Goal: Check status: Check status

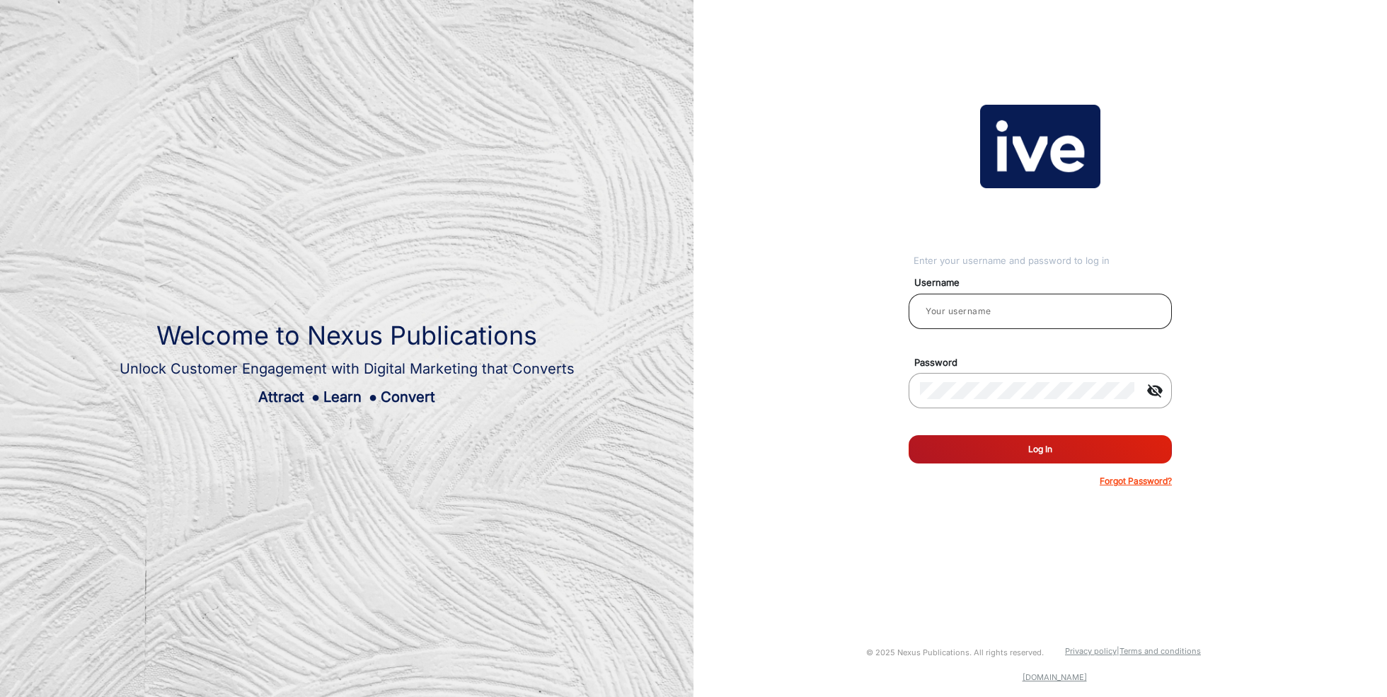
click at [941, 308] on input "email" at bounding box center [1040, 311] width 241 height 17
type input "[PERSON_NAME]"
click at [1047, 447] on button "Log In" at bounding box center [1040, 449] width 263 height 28
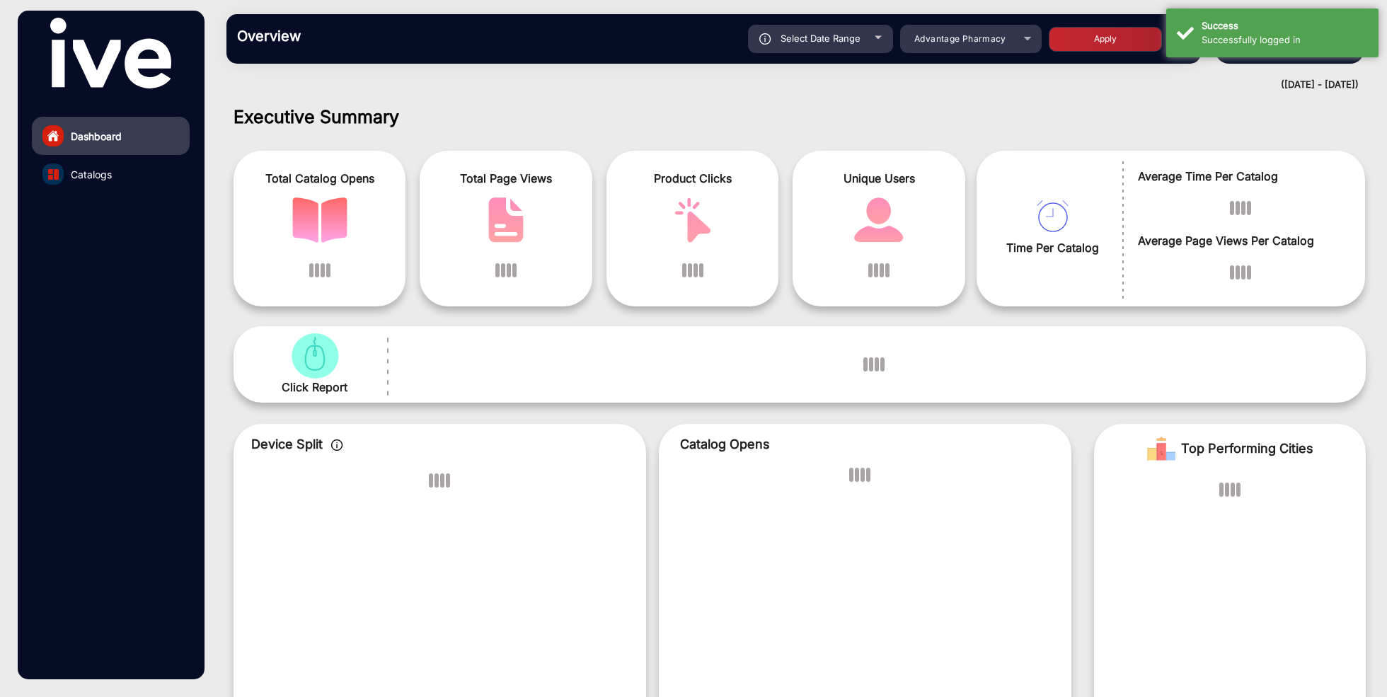
scroll to position [11, 0]
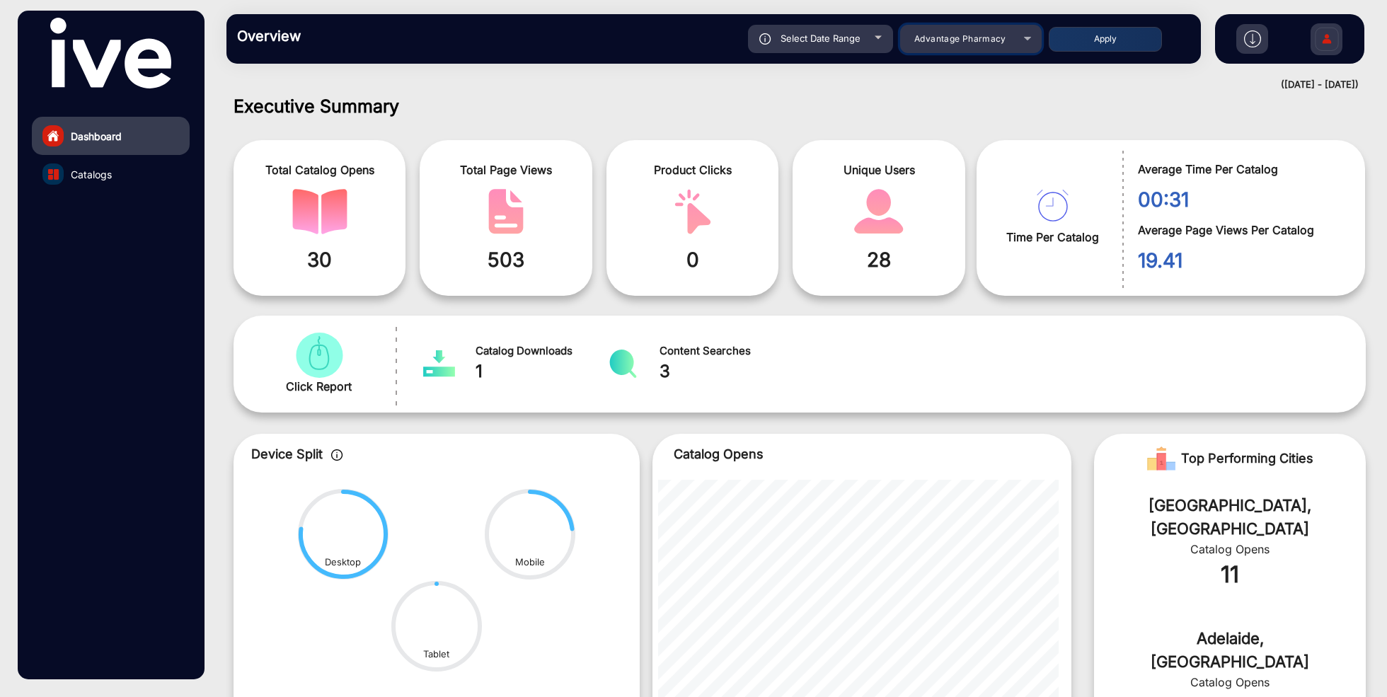
click at [970, 42] on span "Advantage Pharmacy" at bounding box center [960, 38] width 92 height 11
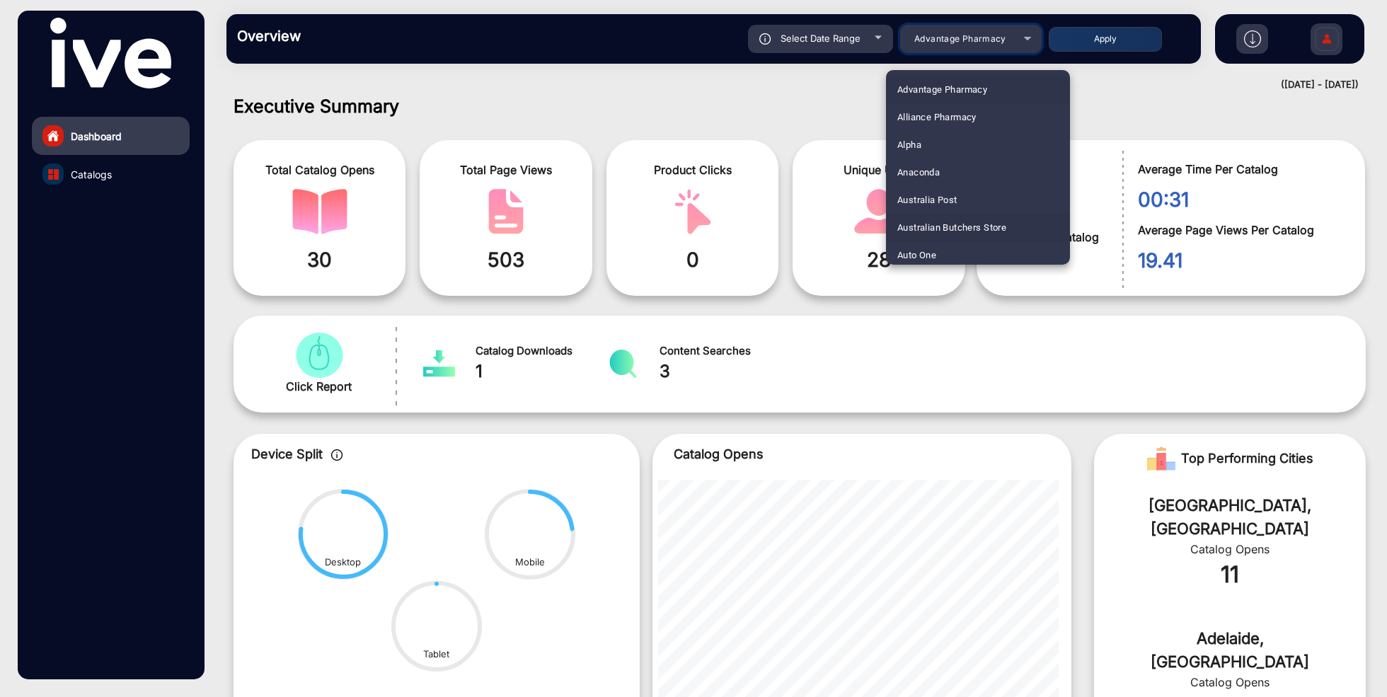
scroll to position [28, 0]
click at [955, 138] on mat-option "Anaconda" at bounding box center [978, 144] width 184 height 28
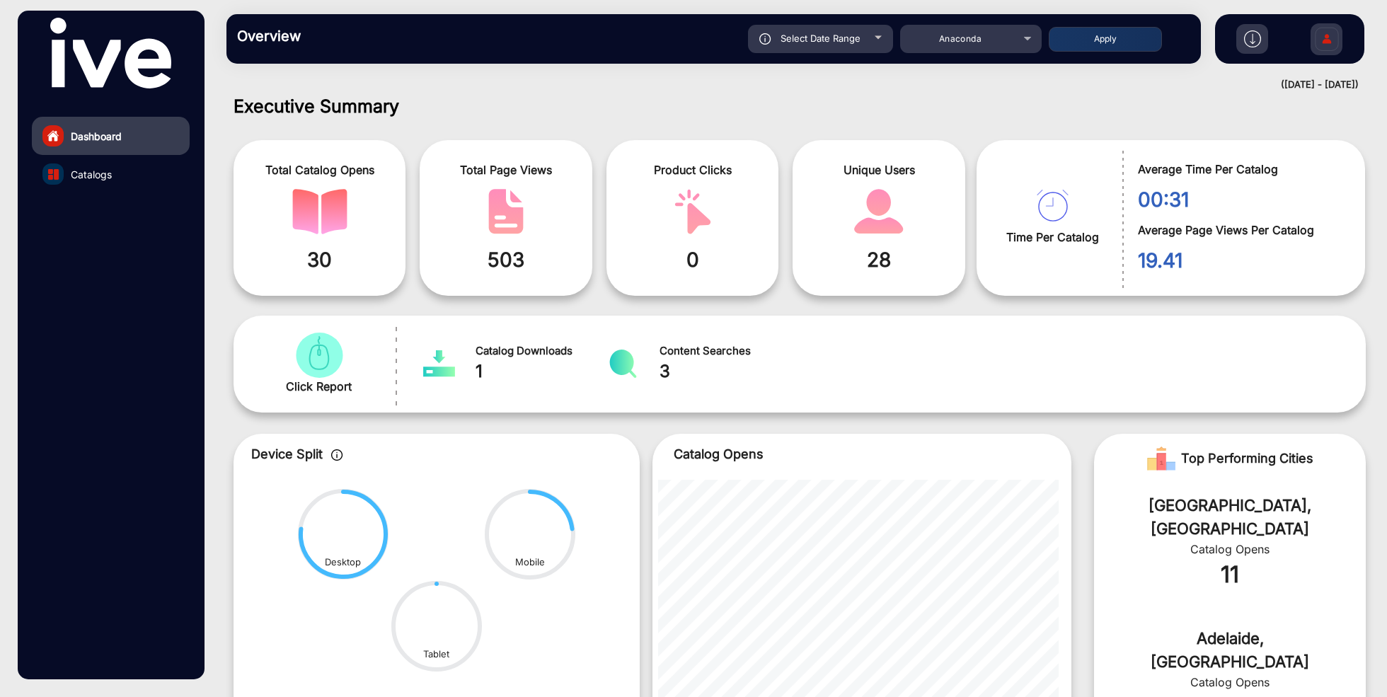
click at [829, 35] on span "Select Date Range" at bounding box center [821, 38] width 80 height 11
type input "[DATE]"
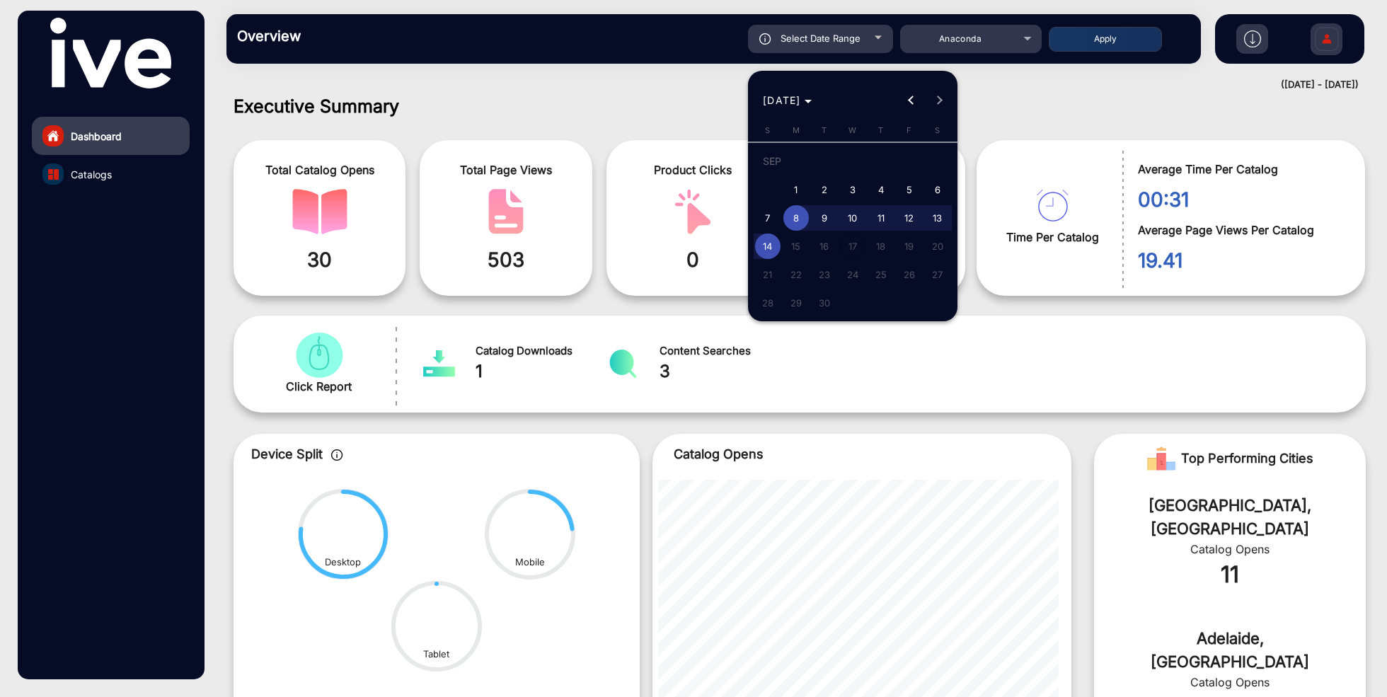
click at [791, 185] on span "1" at bounding box center [795, 189] width 25 height 25
type input "[DATE]"
click at [914, 101] on button "Previous month" at bounding box center [911, 100] width 28 height 28
click at [914, 167] on span "1" at bounding box center [909, 163] width 25 height 29
type input "[DATE]"
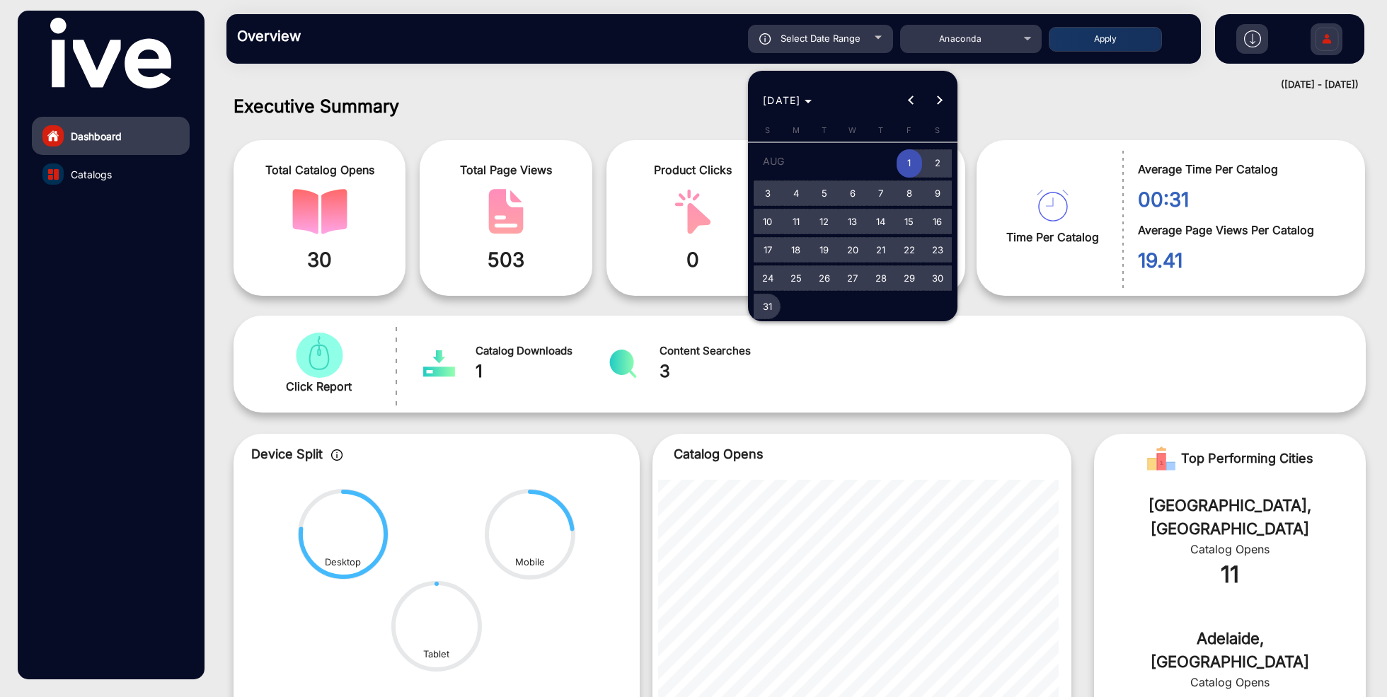
click at [768, 308] on span "31" at bounding box center [767, 306] width 25 height 25
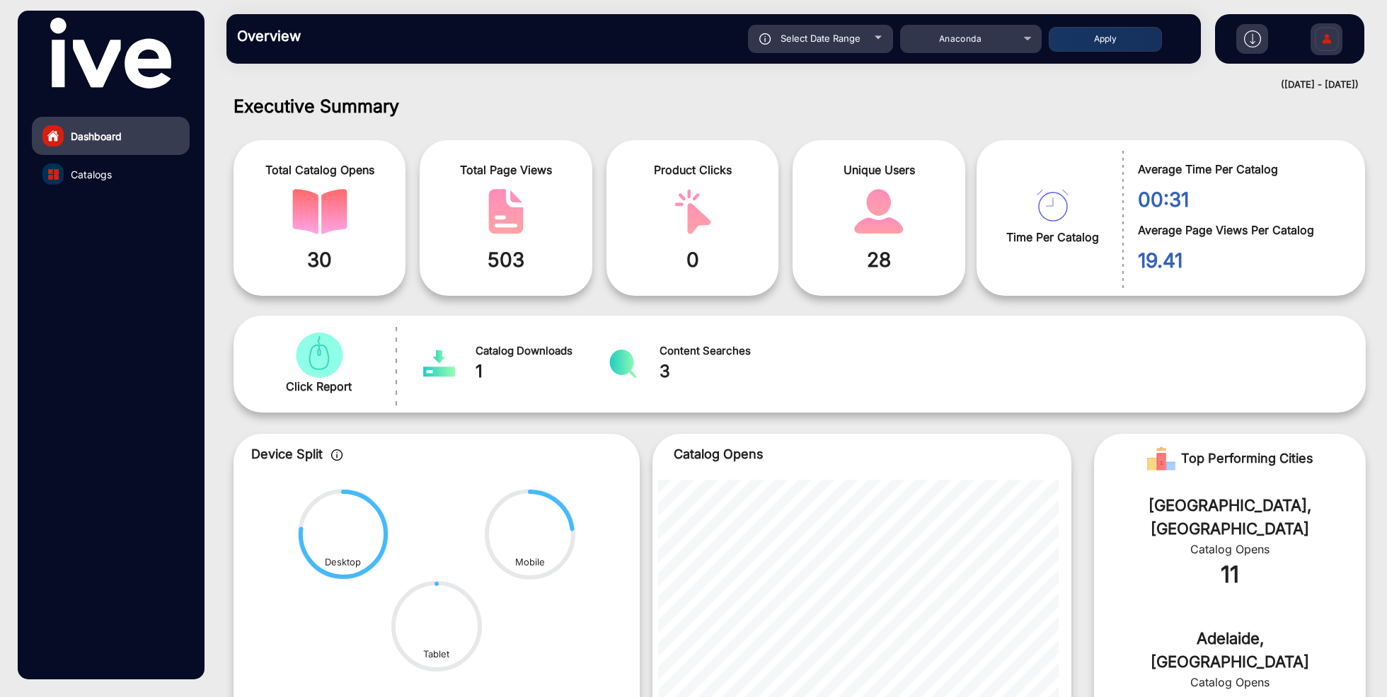
type input "[DATE]"
click at [1117, 41] on button "Apply" at bounding box center [1105, 39] width 113 height 25
type input "[DATE]"
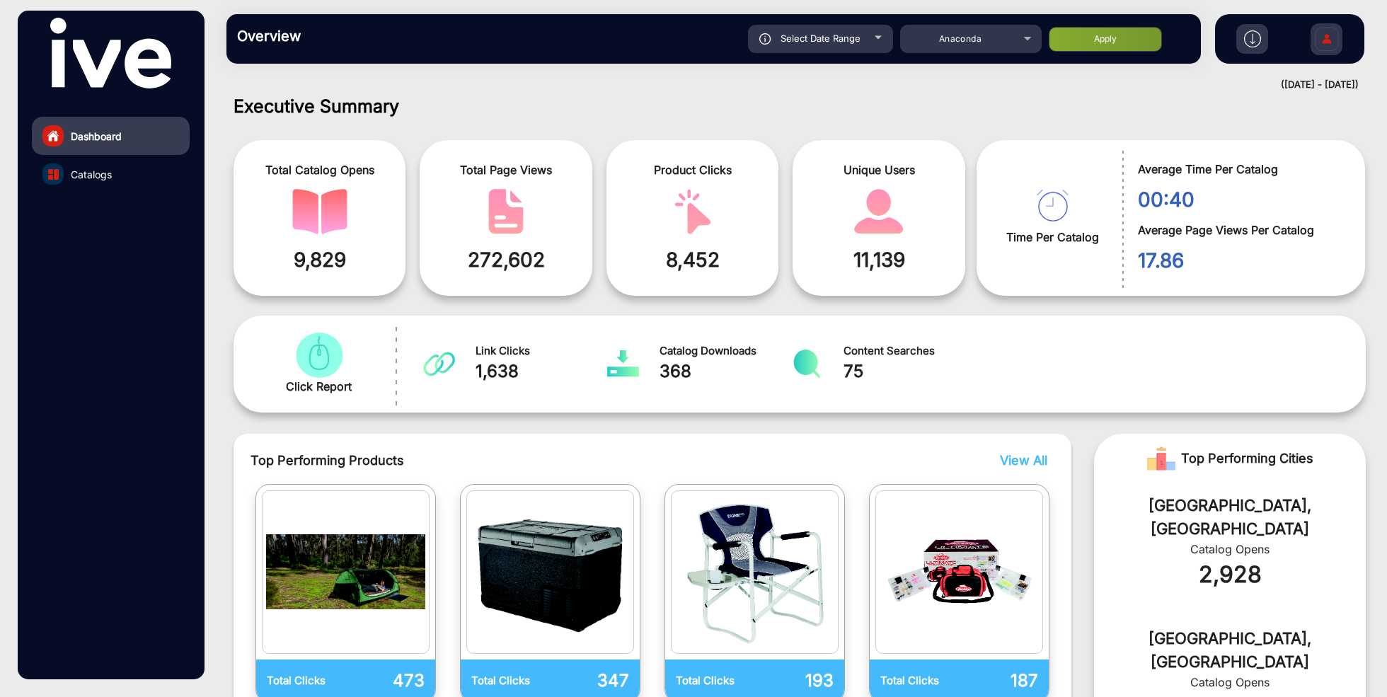
click at [810, 45] on div "Select Date Range" at bounding box center [820, 39] width 145 height 28
type input "[DATE]"
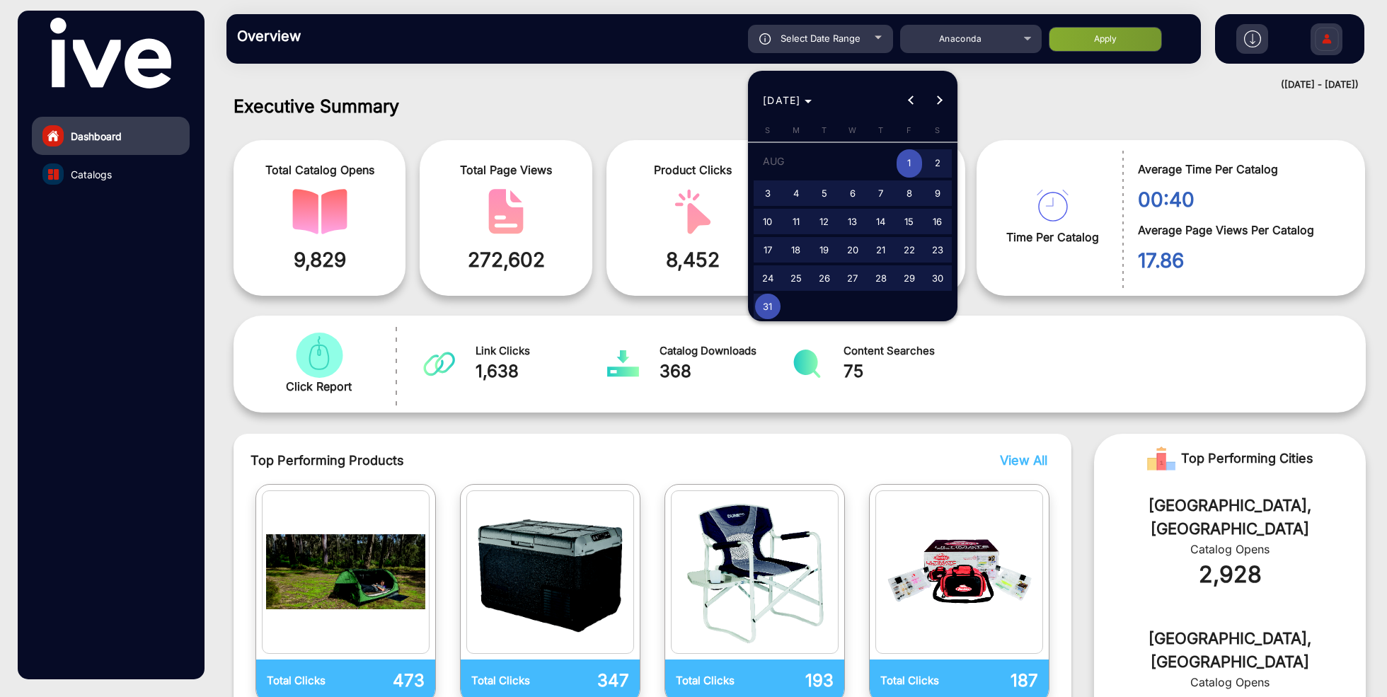
click at [626, 88] on div at bounding box center [693, 348] width 1387 height 697
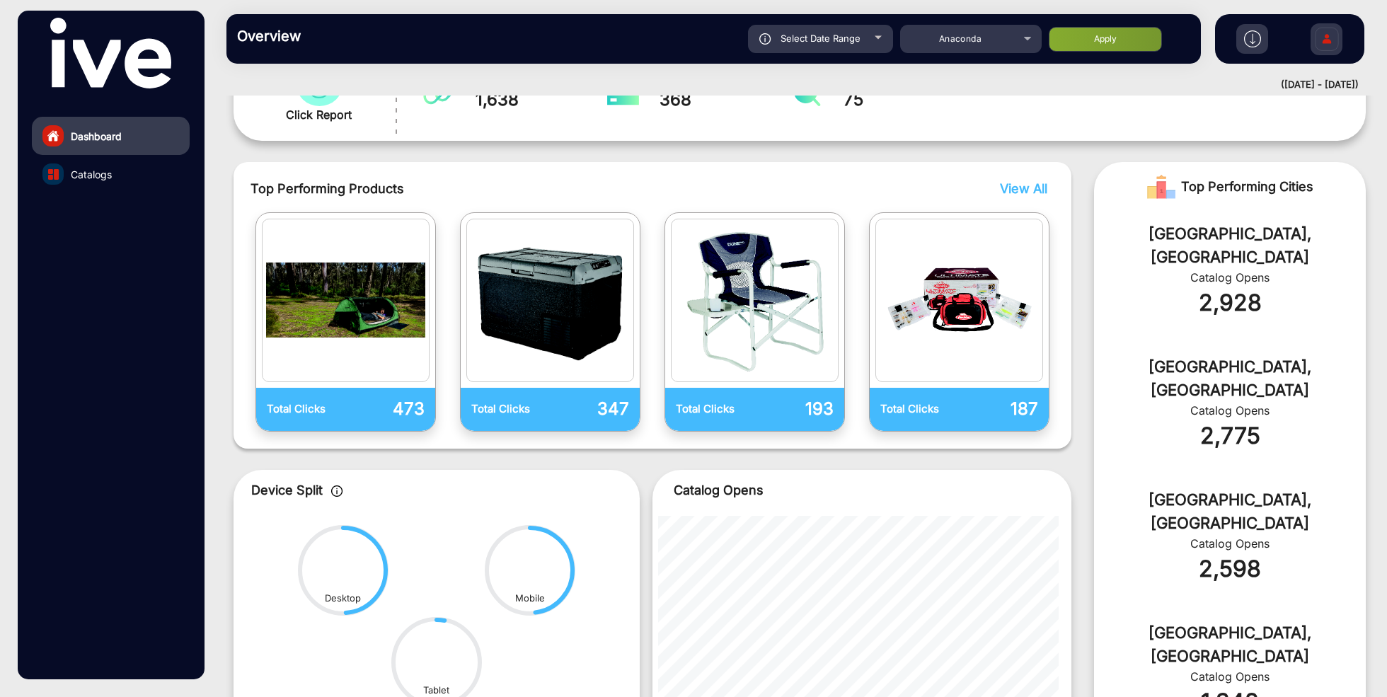
scroll to position [283, 0]
click at [98, 174] on span "Catalogs" at bounding box center [91, 174] width 41 height 15
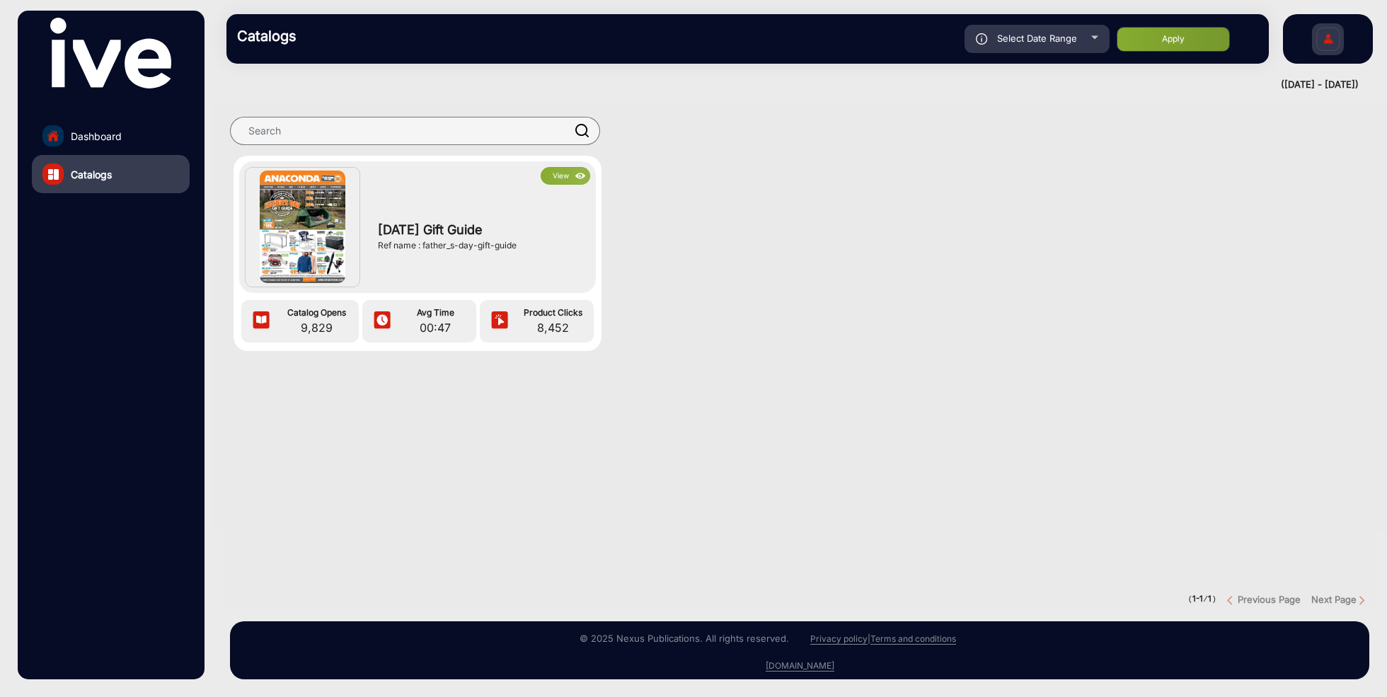
click at [560, 173] on button "View" at bounding box center [566, 176] width 50 height 18
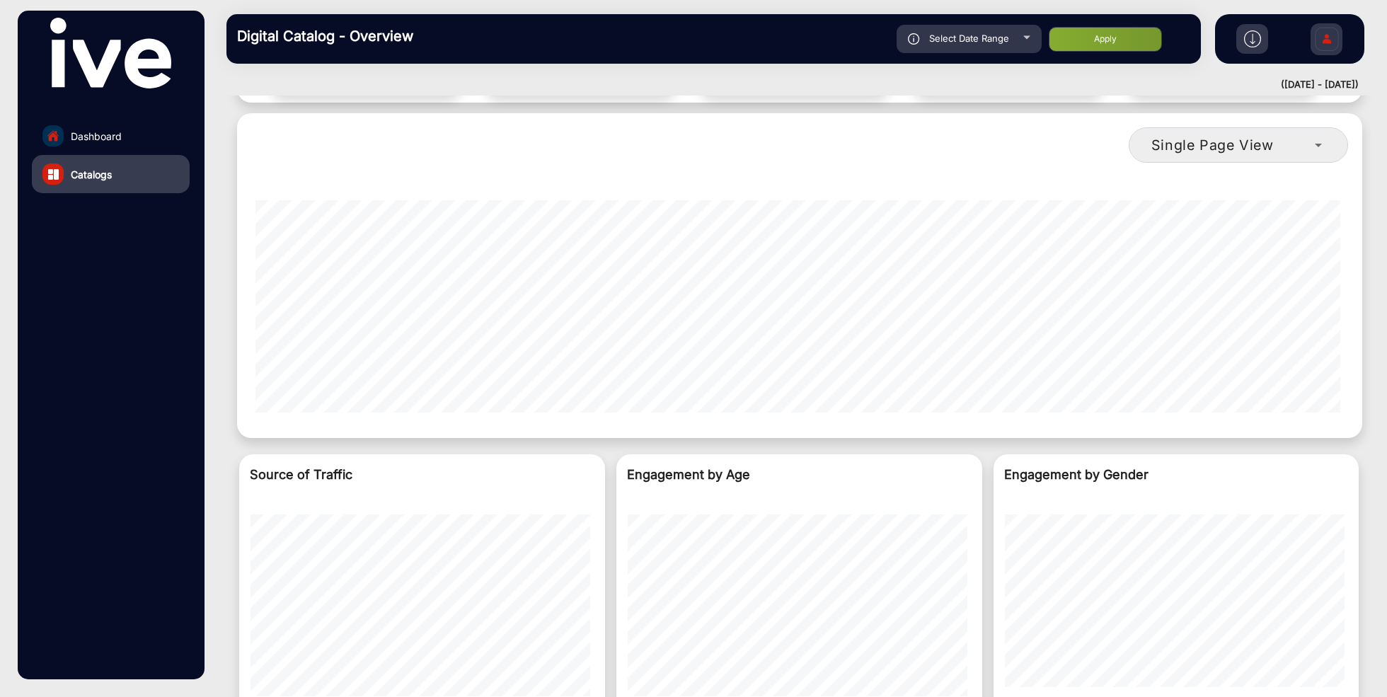
scroll to position [1298, 0]
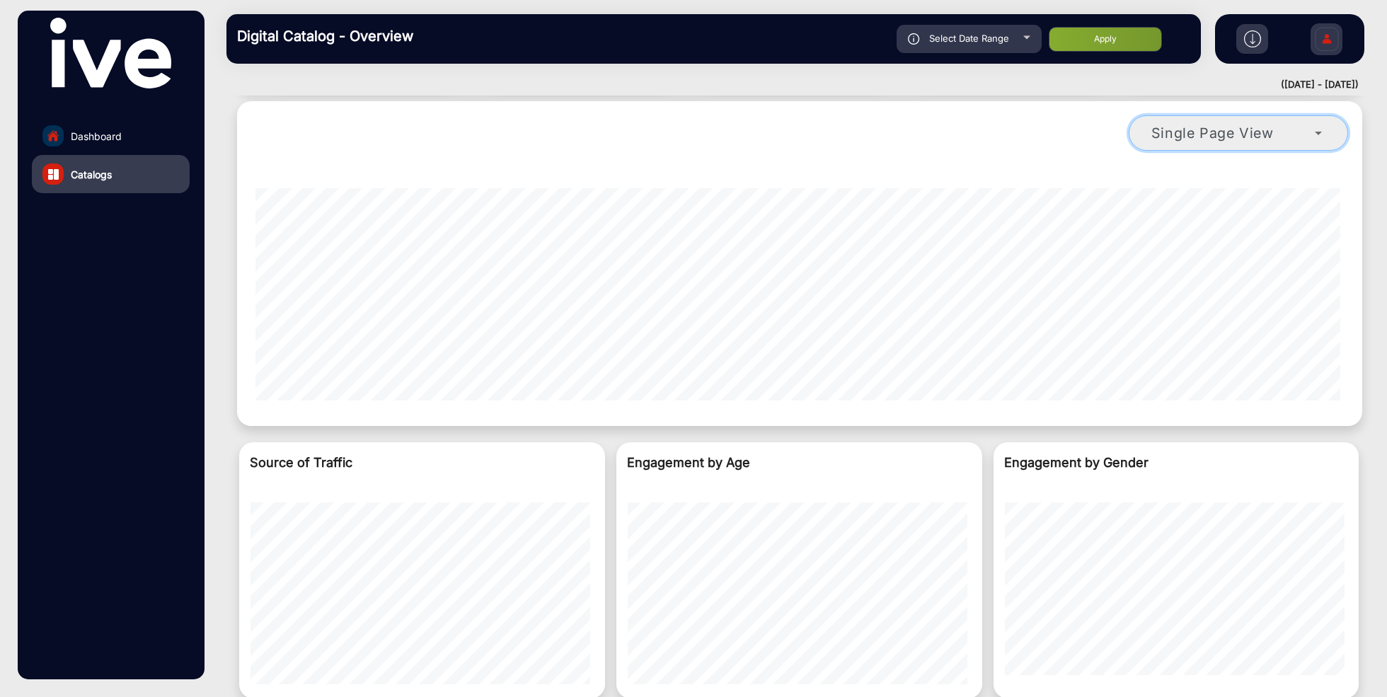
click at [1225, 125] on span "Single Page View" at bounding box center [1213, 133] width 122 height 17
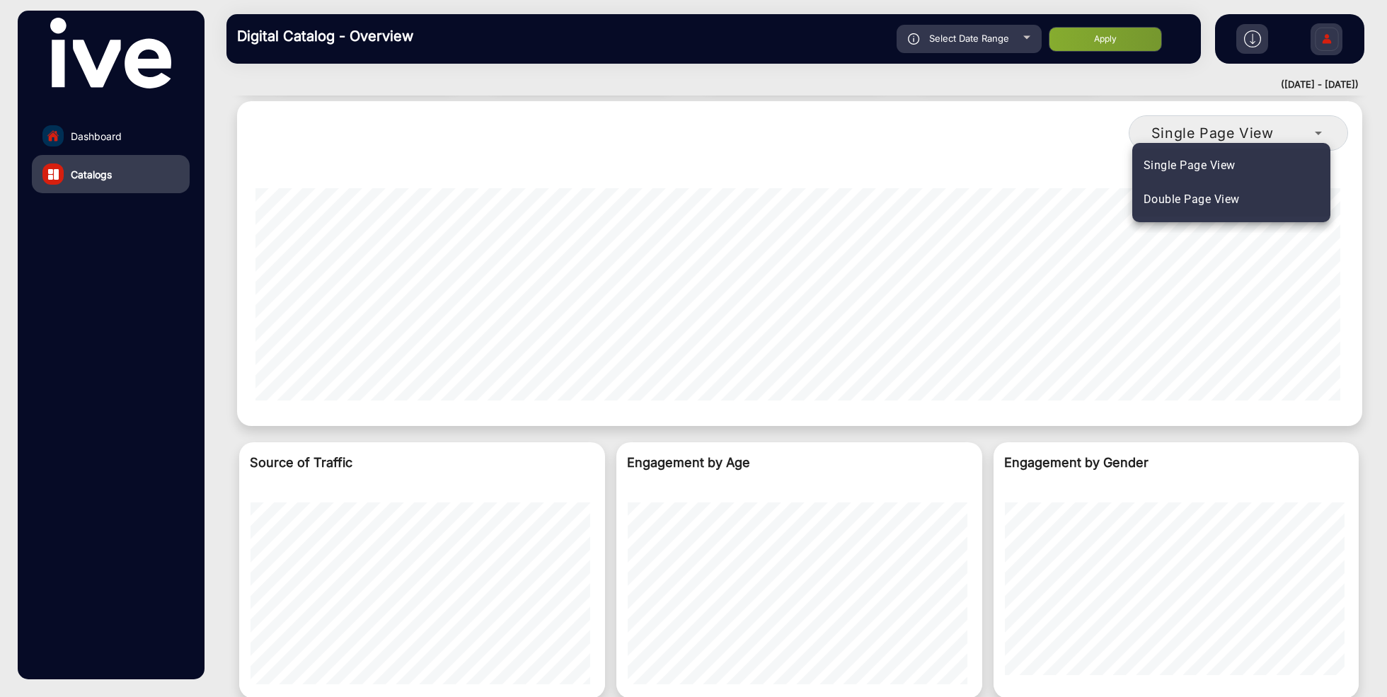
click at [1202, 202] on span "Double Page View" at bounding box center [1192, 199] width 96 height 17
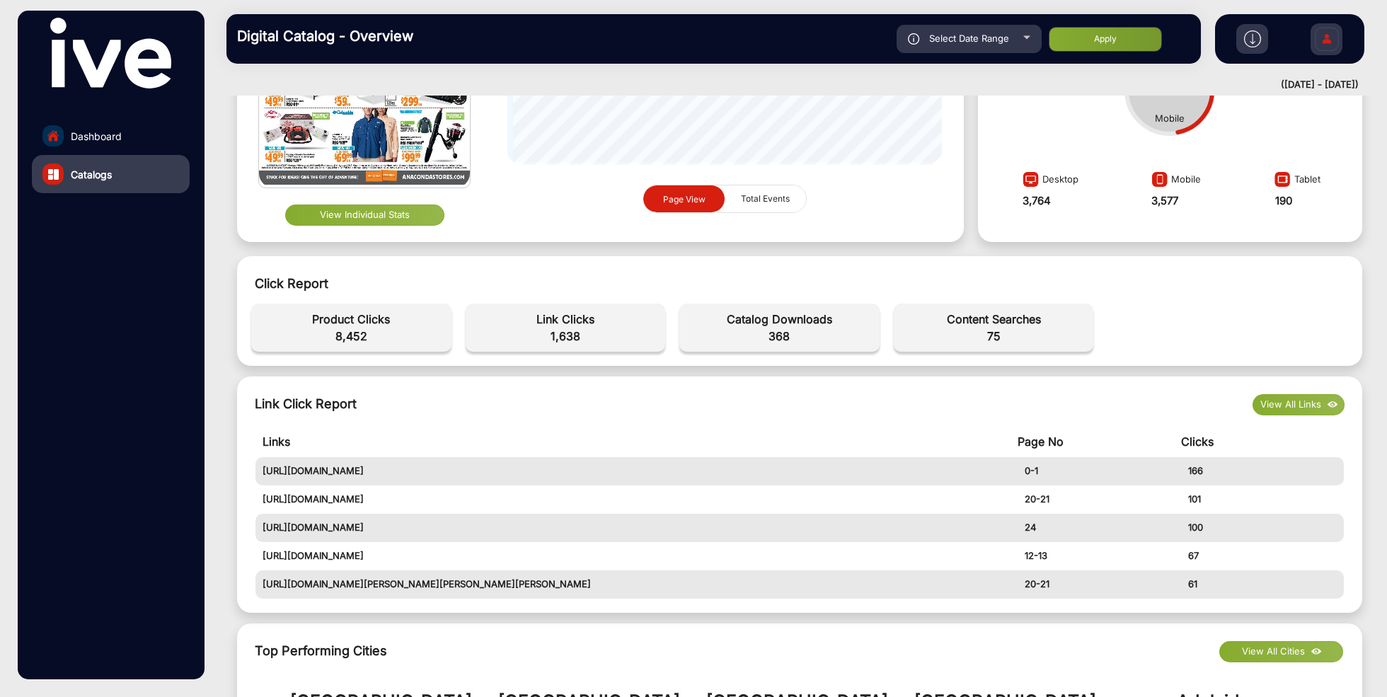
scroll to position [0, 0]
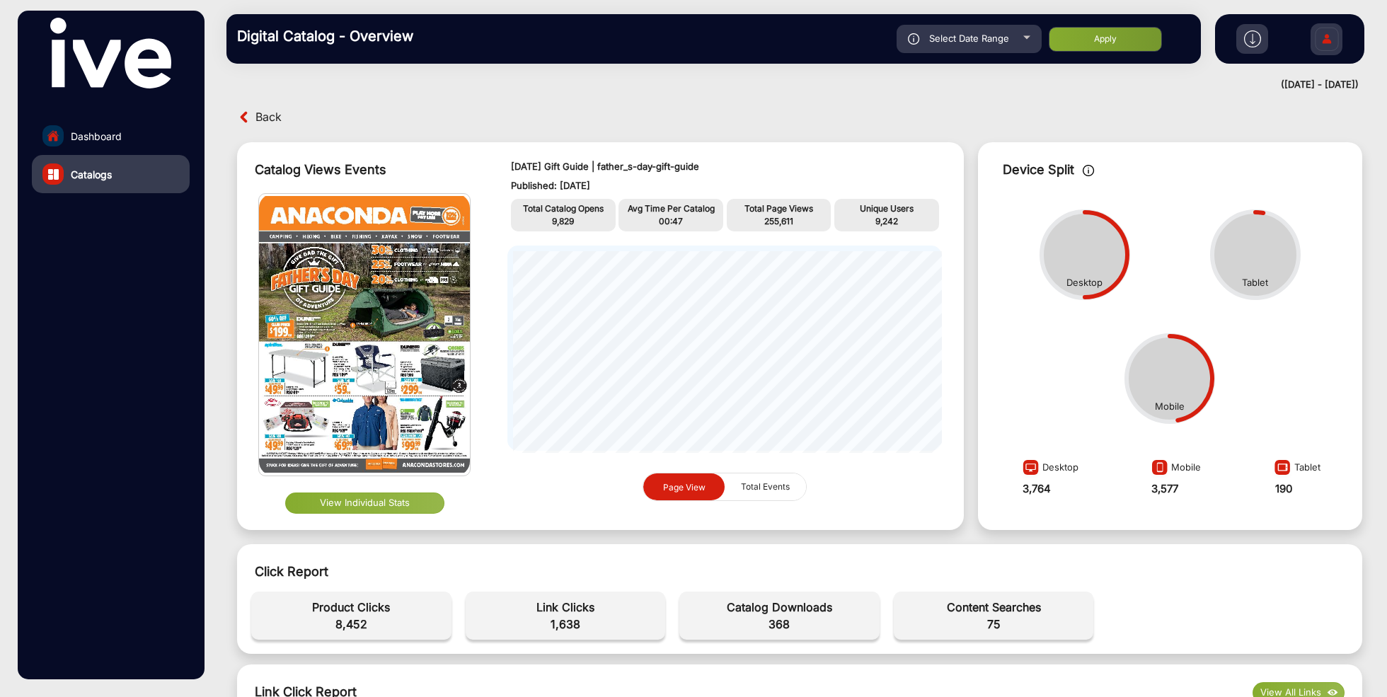
click at [385, 502] on button "View Individual Stats" at bounding box center [364, 503] width 159 height 21
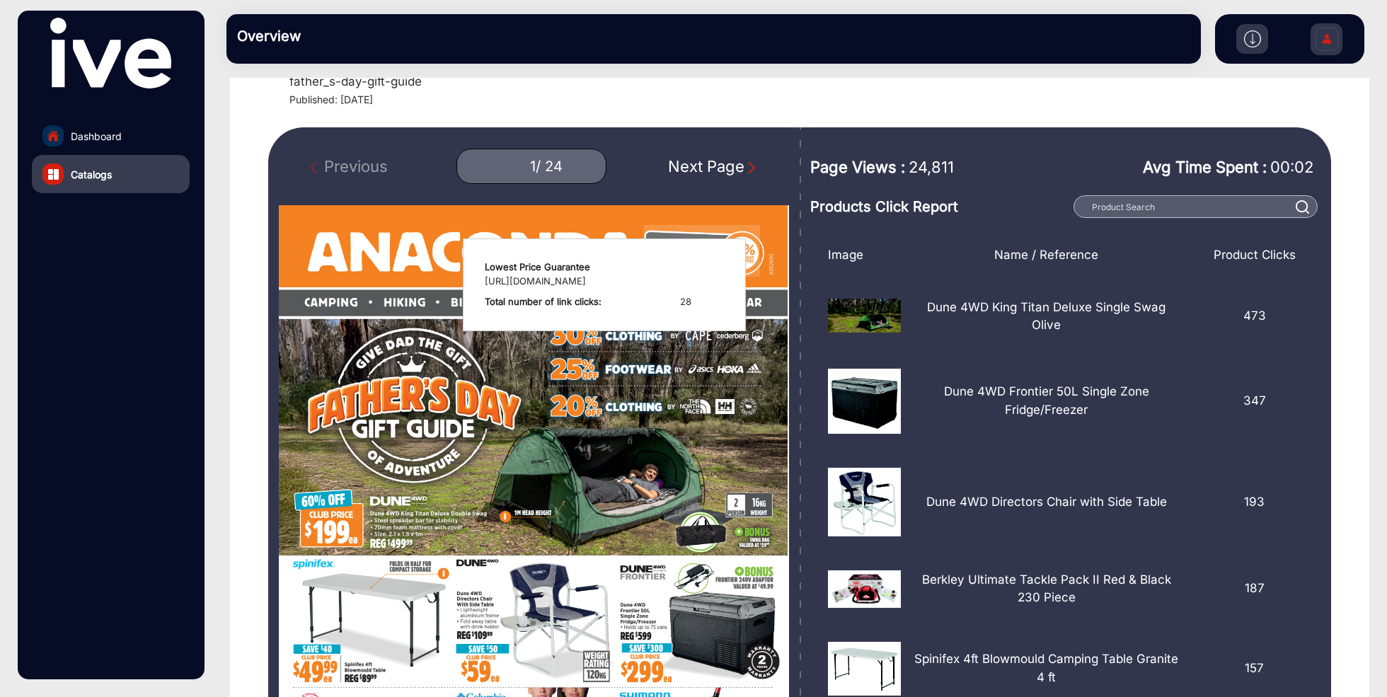
scroll to position [106, 0]
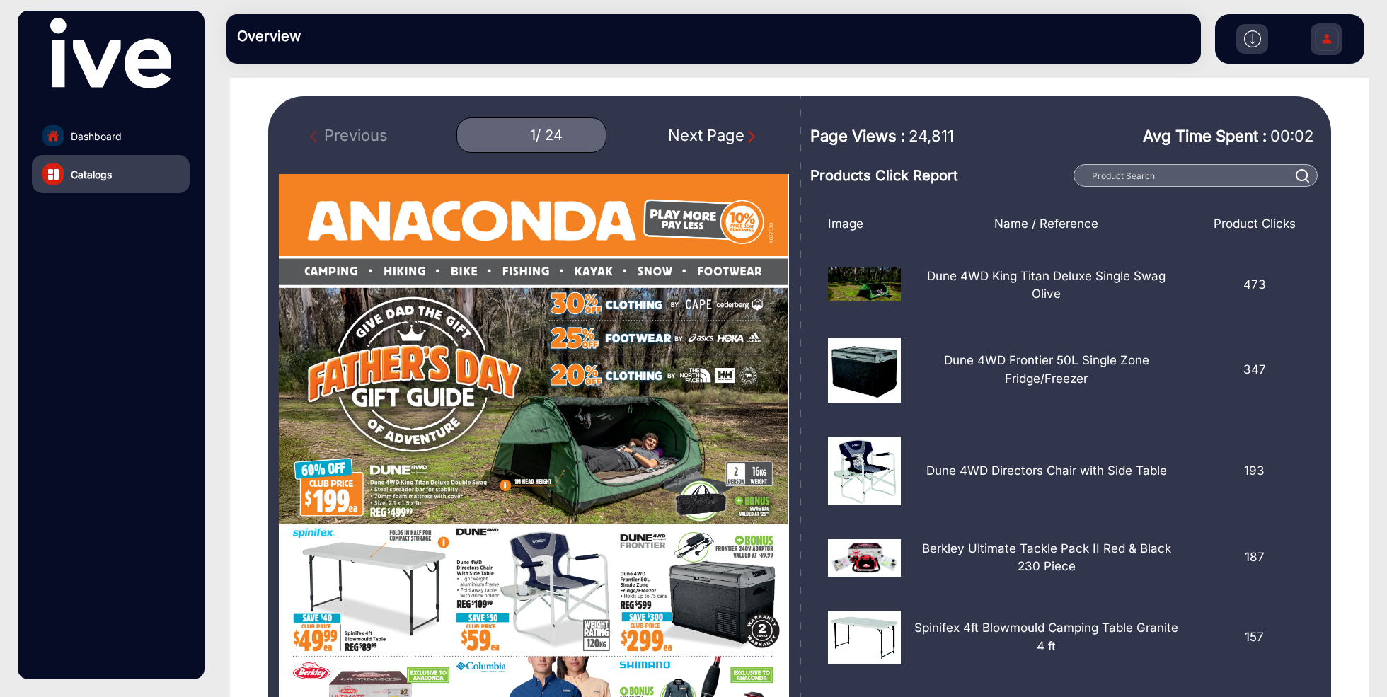
click at [718, 139] on div "Next Page" at bounding box center [713, 135] width 91 height 23
type input "2"
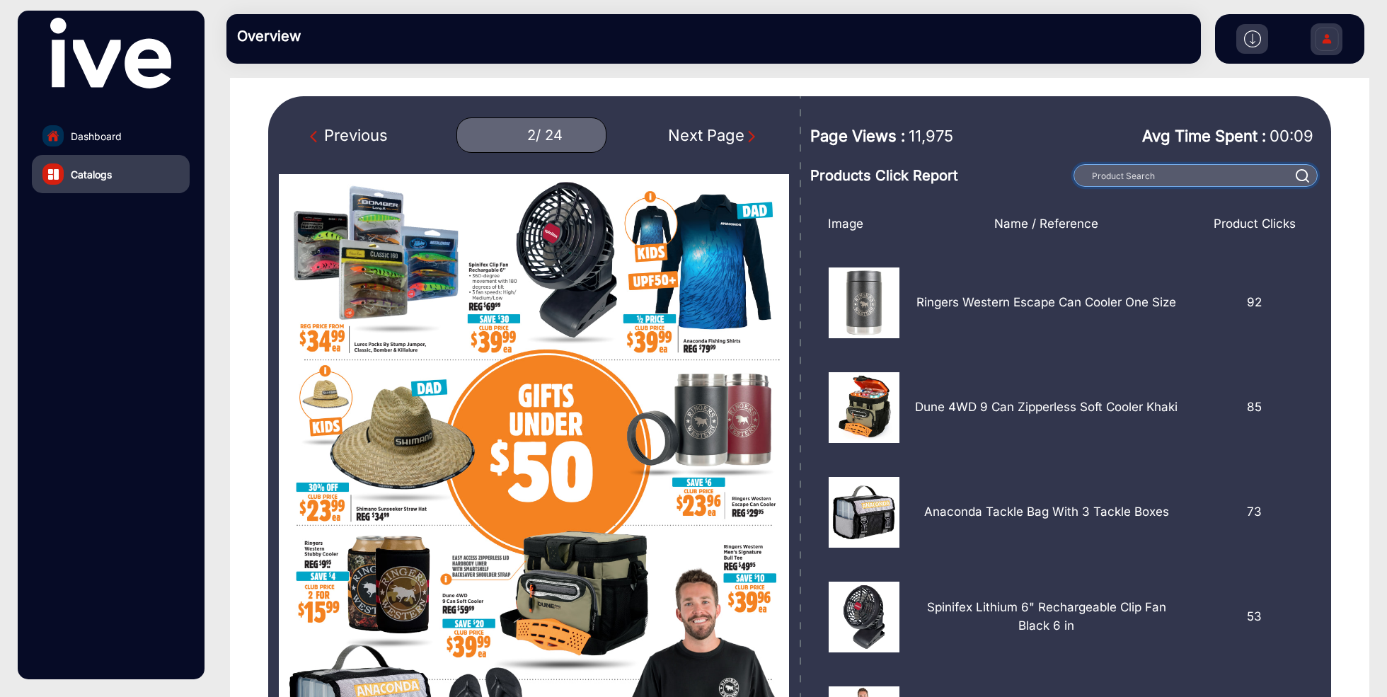
click at [1161, 173] on input "text" at bounding box center [1196, 175] width 244 height 23
type input "dune"
